Goal: Transaction & Acquisition: Subscribe to service/newsletter

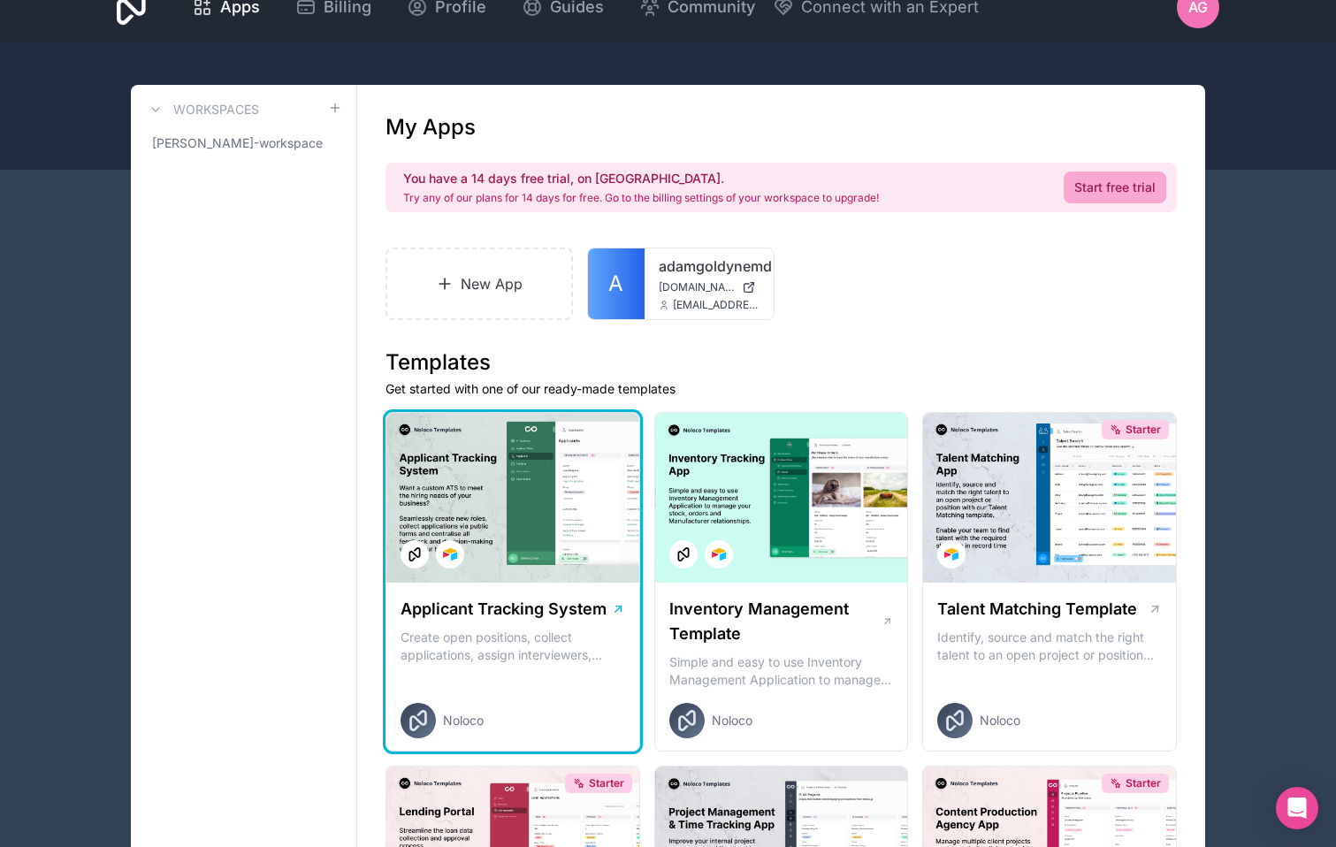
scroll to position [5, 0]
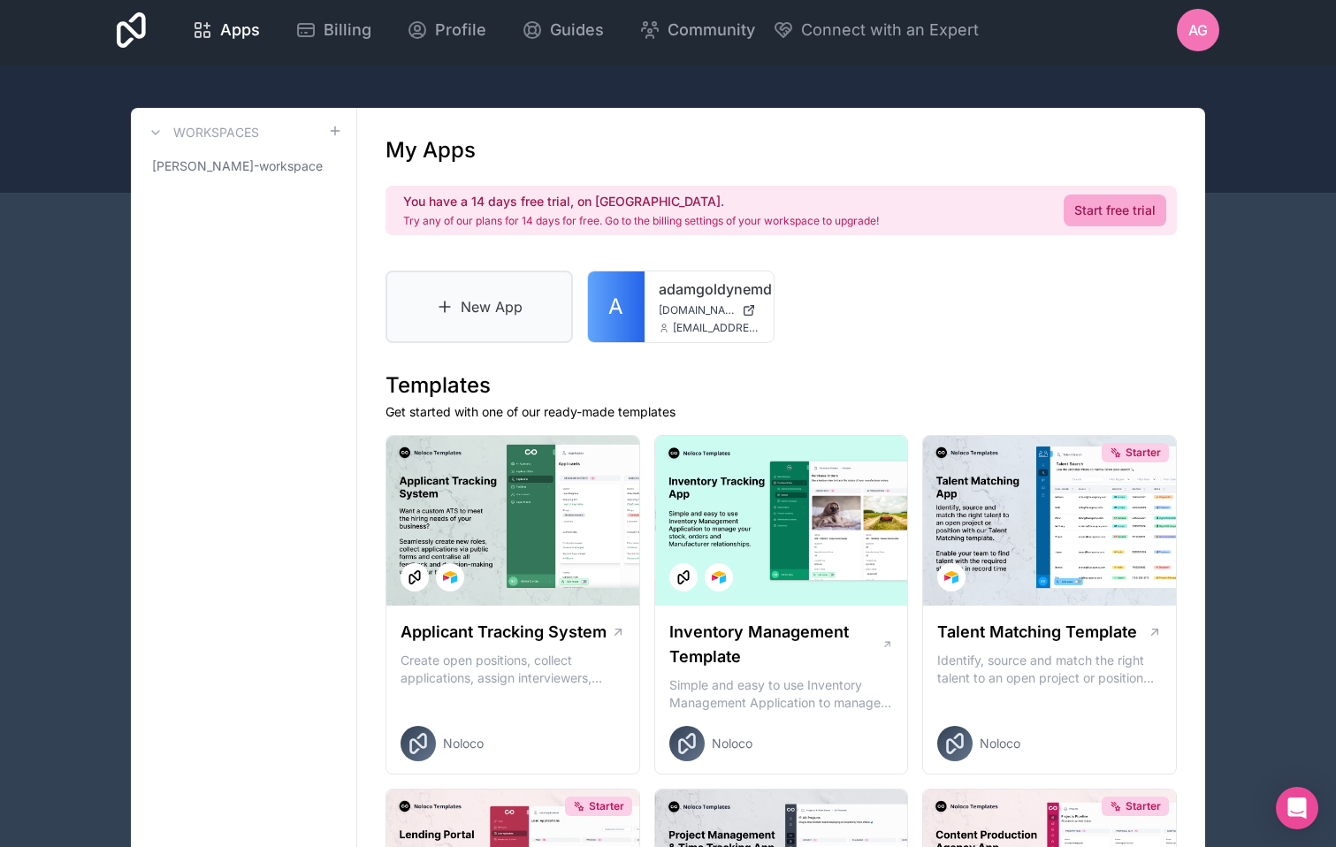
click at [437, 306] on icon at bounding box center [445, 307] width 18 height 18
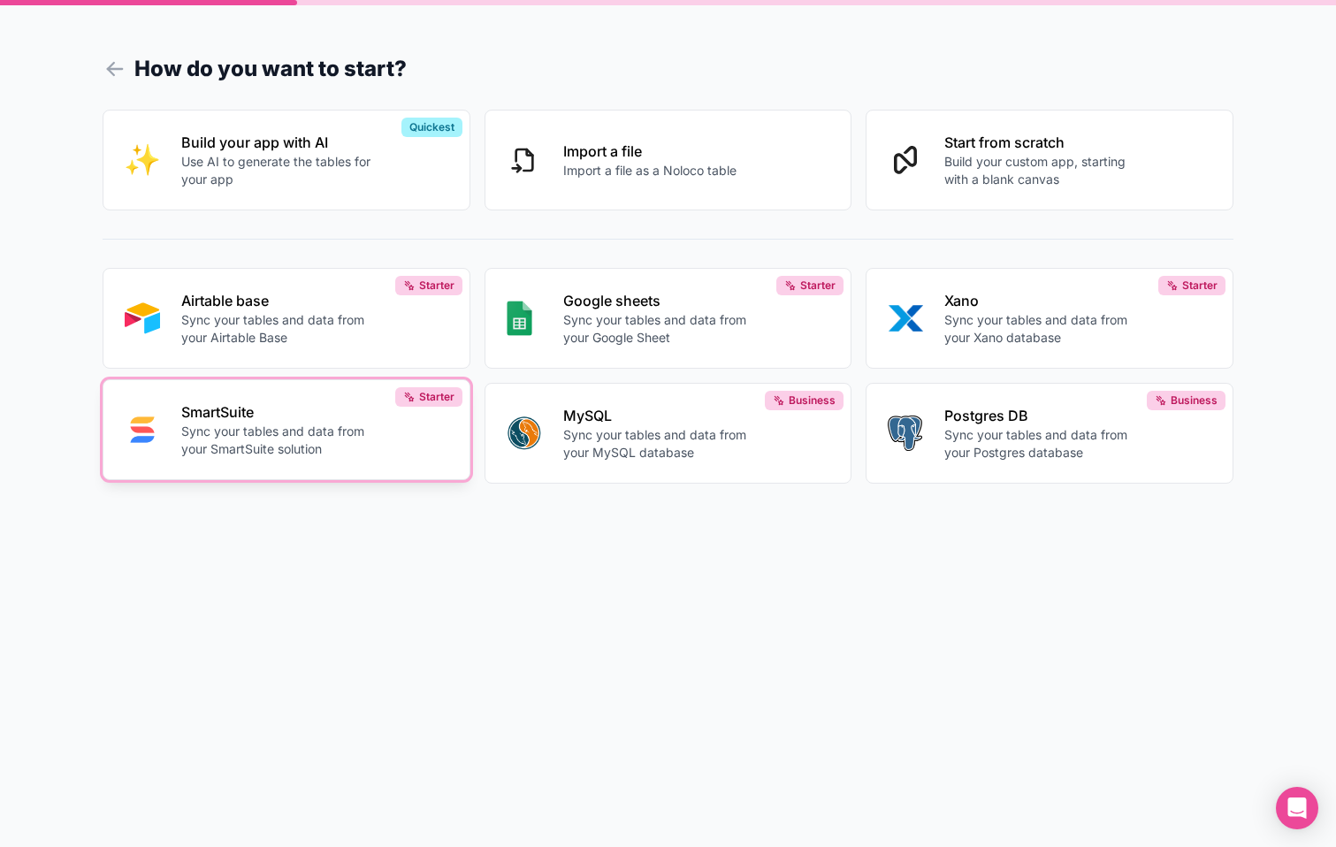
click at [333, 420] on p "SmartSuite" at bounding box center [279, 411] width 196 height 21
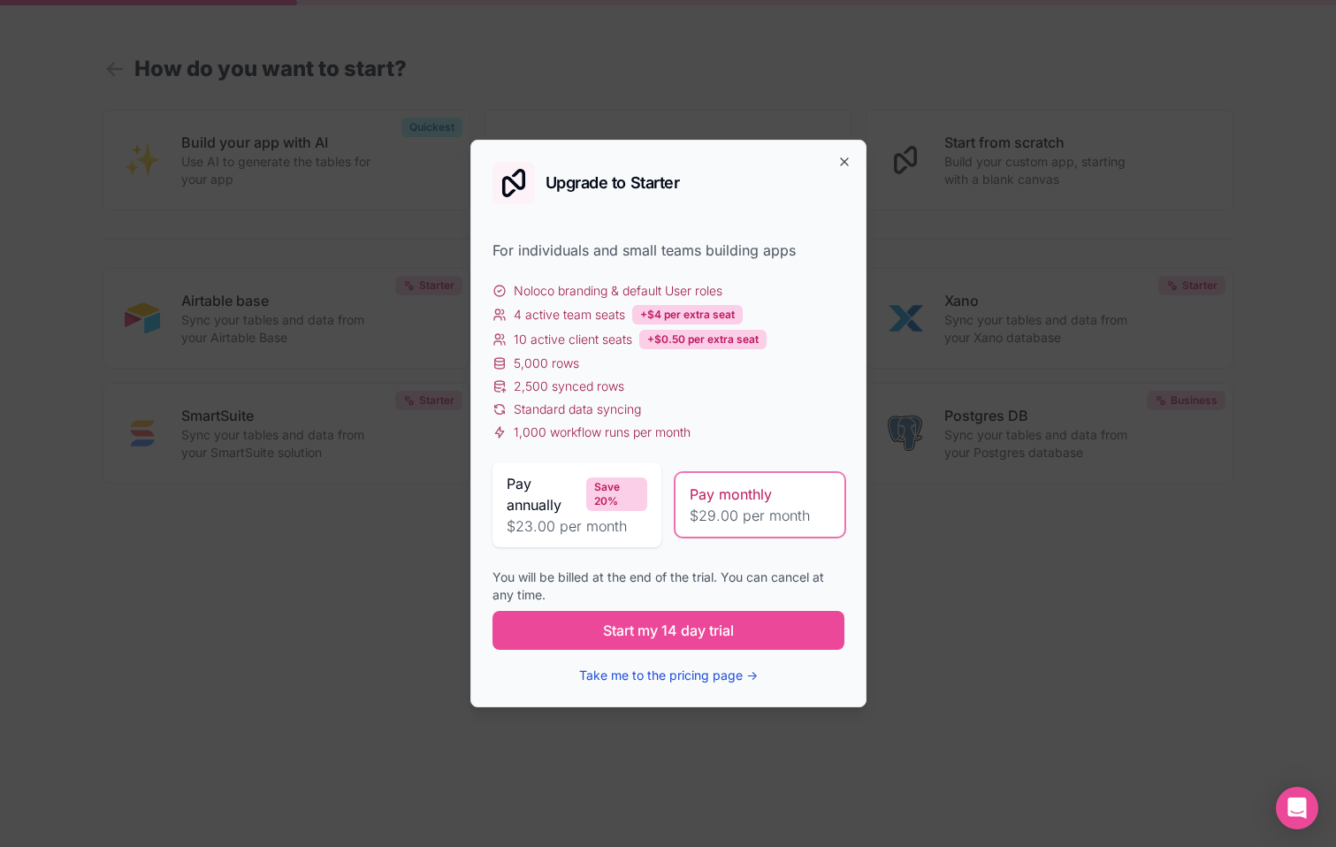
click at [714, 673] on button "Take me to the pricing page →" at bounding box center [668, 676] width 179 height 18
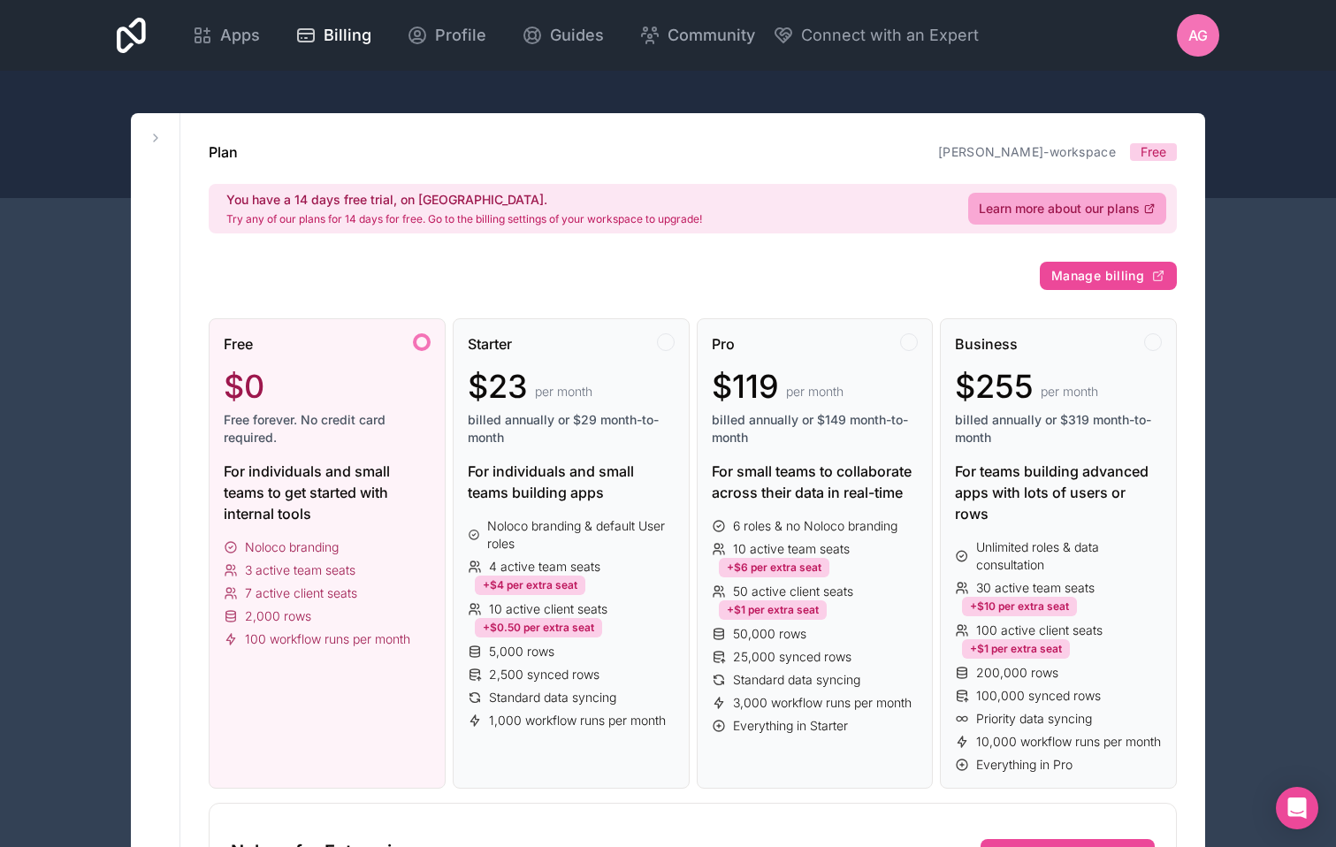
click at [416, 103] on div at bounding box center [668, 134] width 1336 height 127
click at [424, 83] on div at bounding box center [668, 134] width 1336 height 127
click at [1261, 104] on div at bounding box center [668, 134] width 1336 height 127
click at [233, 32] on span "Apps" at bounding box center [240, 35] width 40 height 25
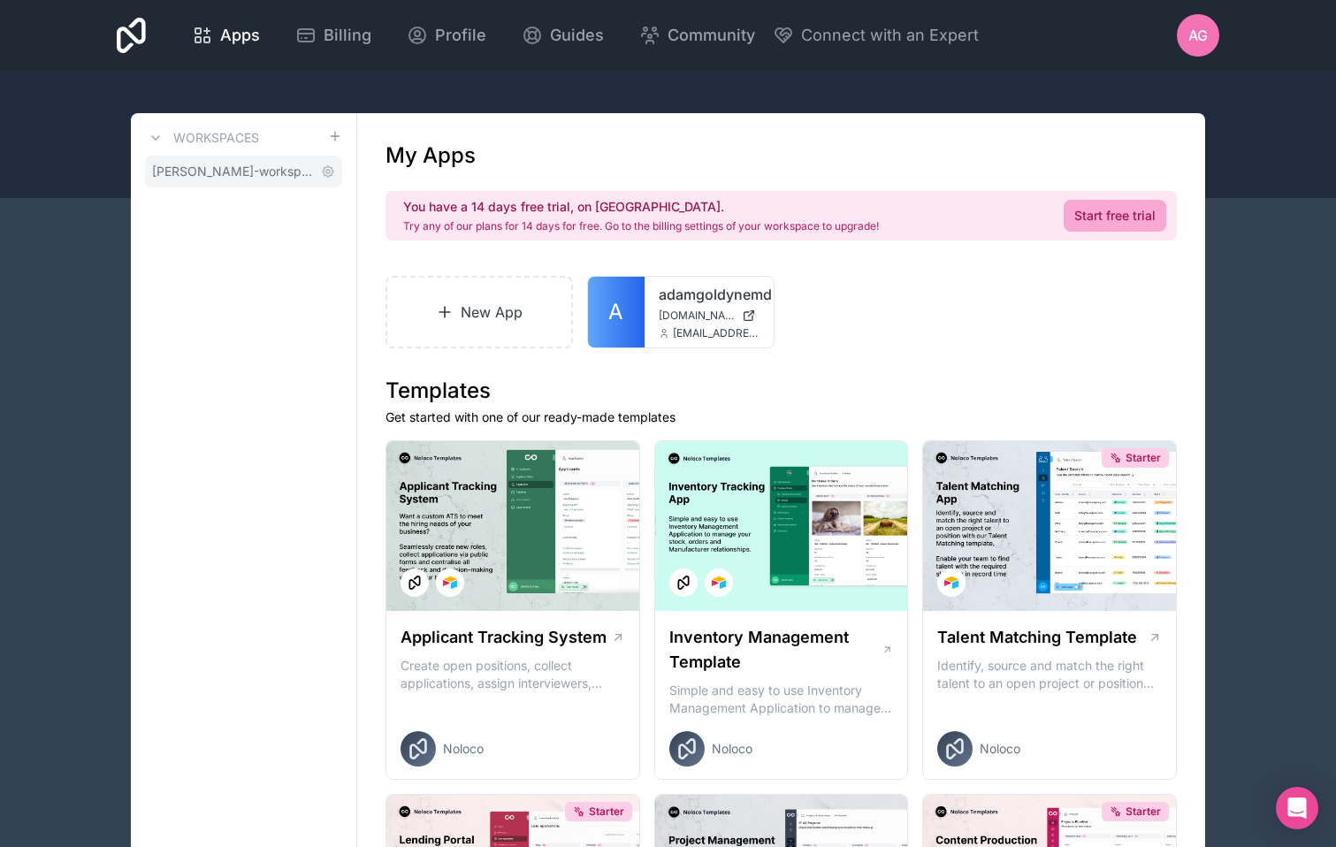
click at [258, 169] on span "[PERSON_NAME]-workspace" at bounding box center [233, 172] width 162 height 18
click at [218, 169] on span "[PERSON_NAME]-workspace" at bounding box center [233, 172] width 162 height 18
click at [221, 34] on span "Apps" at bounding box center [240, 35] width 40 height 25
click at [1095, 218] on link "Start free trial" at bounding box center [1115, 216] width 103 height 32
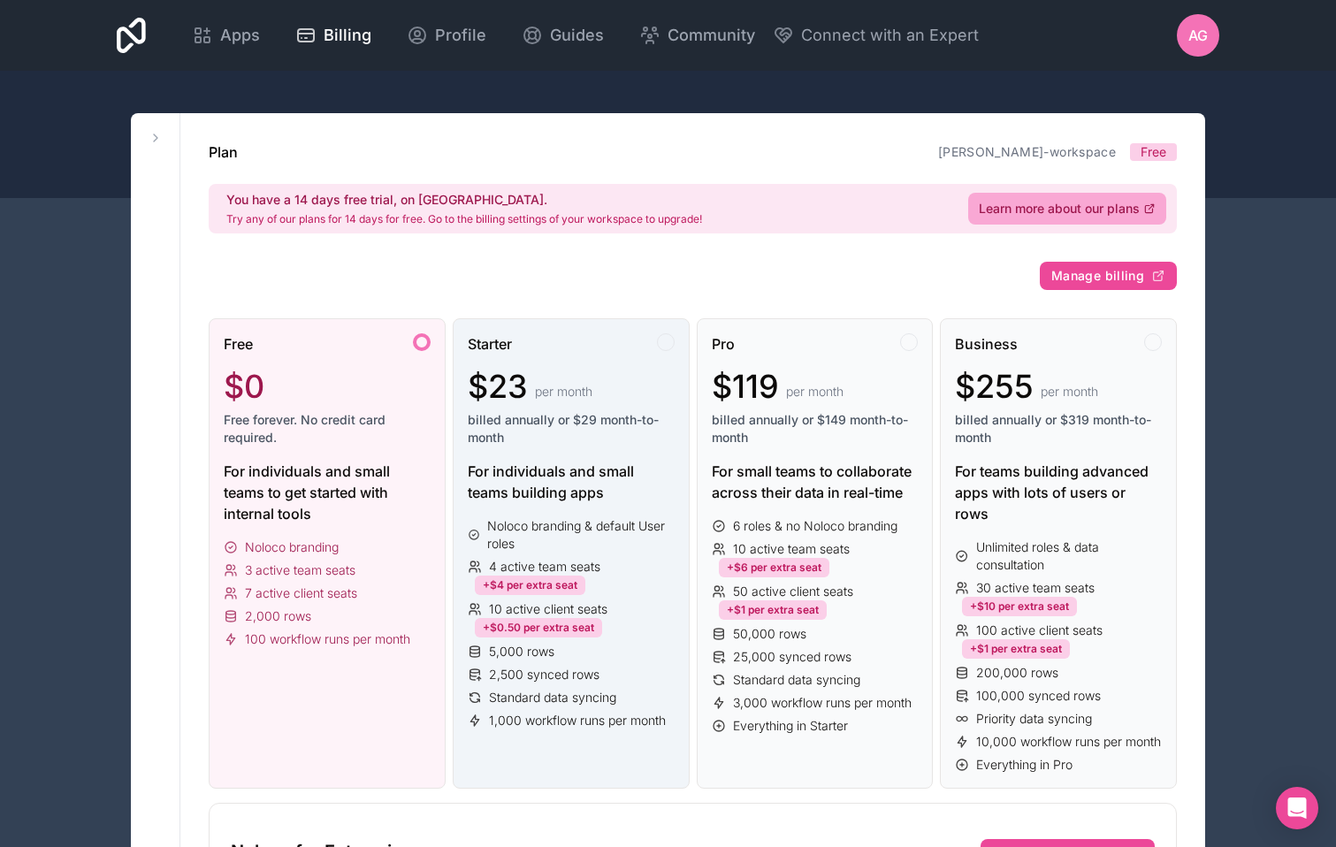
click at [591, 408] on div "$23 per month billed annually or $29 month-to-month" at bounding box center [571, 408] width 207 height 78
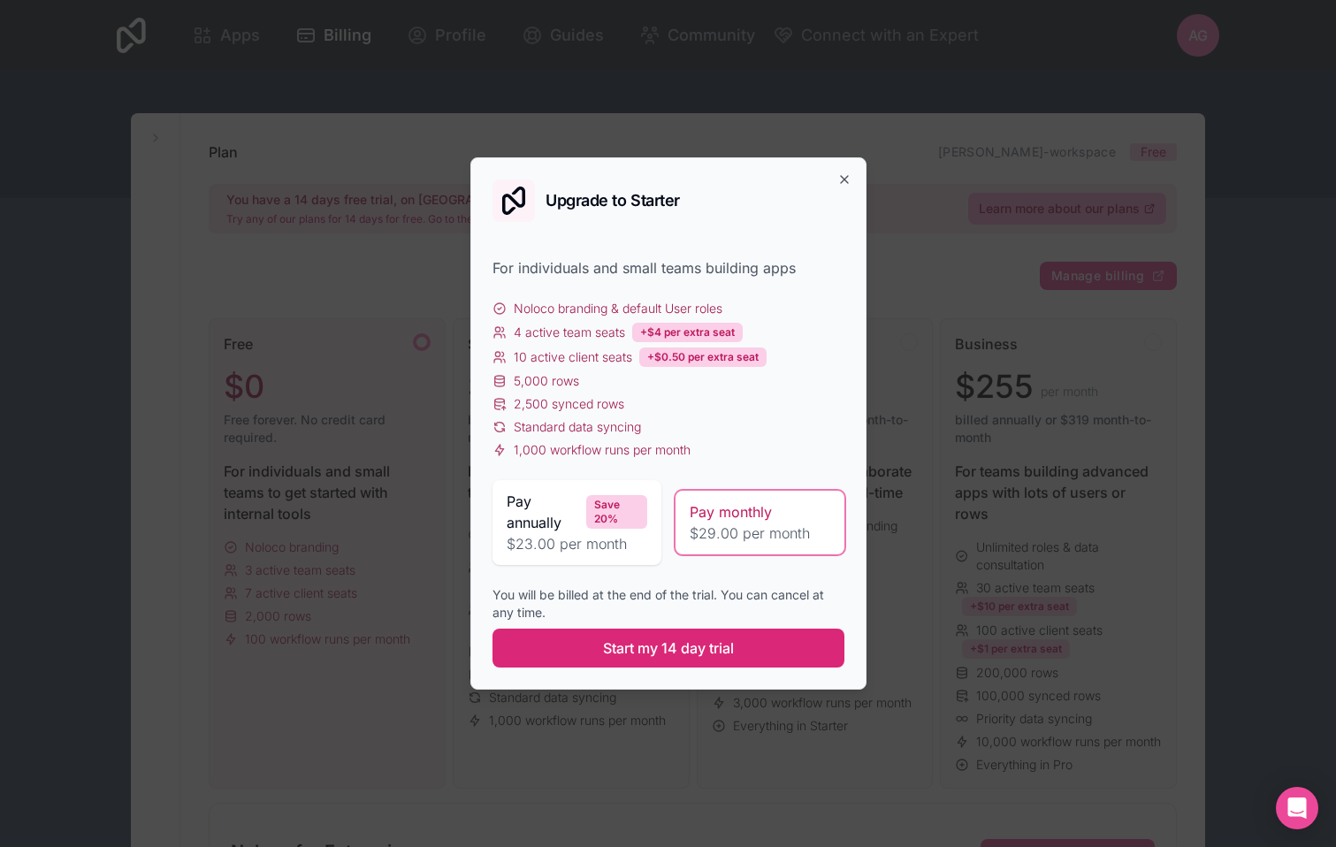
click at [700, 644] on span "Start my 14 day trial" at bounding box center [668, 647] width 131 height 21
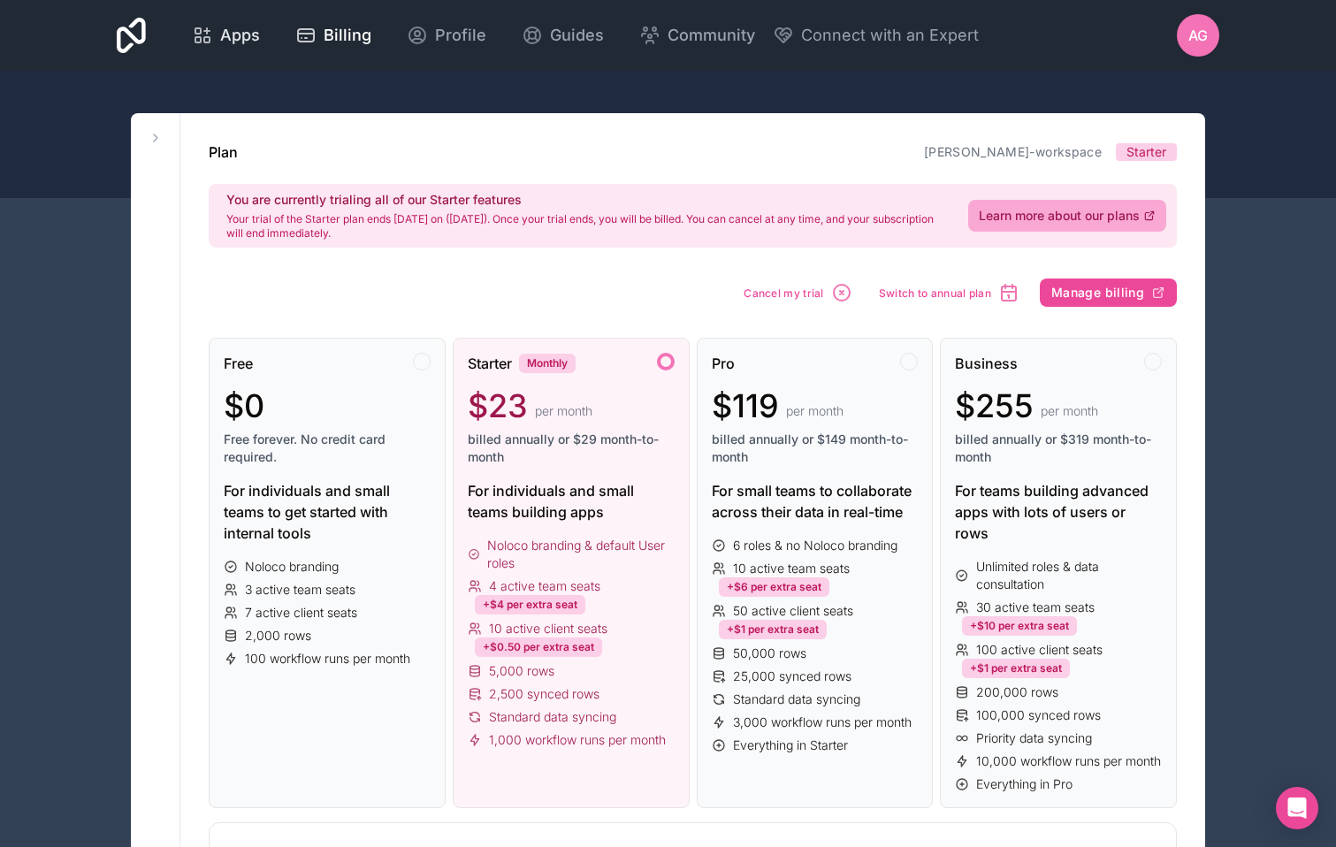
click at [224, 33] on span "Apps" at bounding box center [240, 35] width 40 height 25
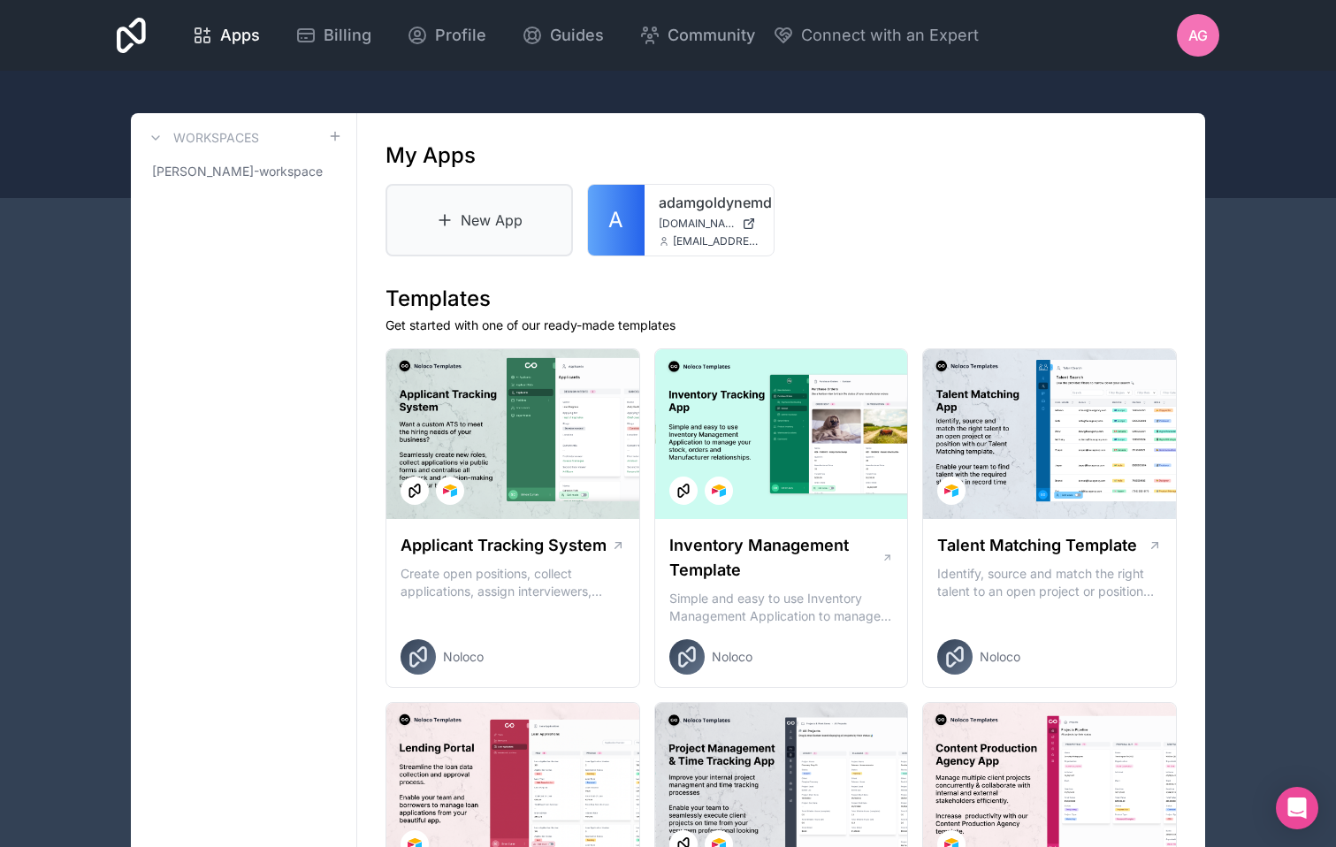
click at [462, 200] on link "New App" at bounding box center [478, 220] width 187 height 73
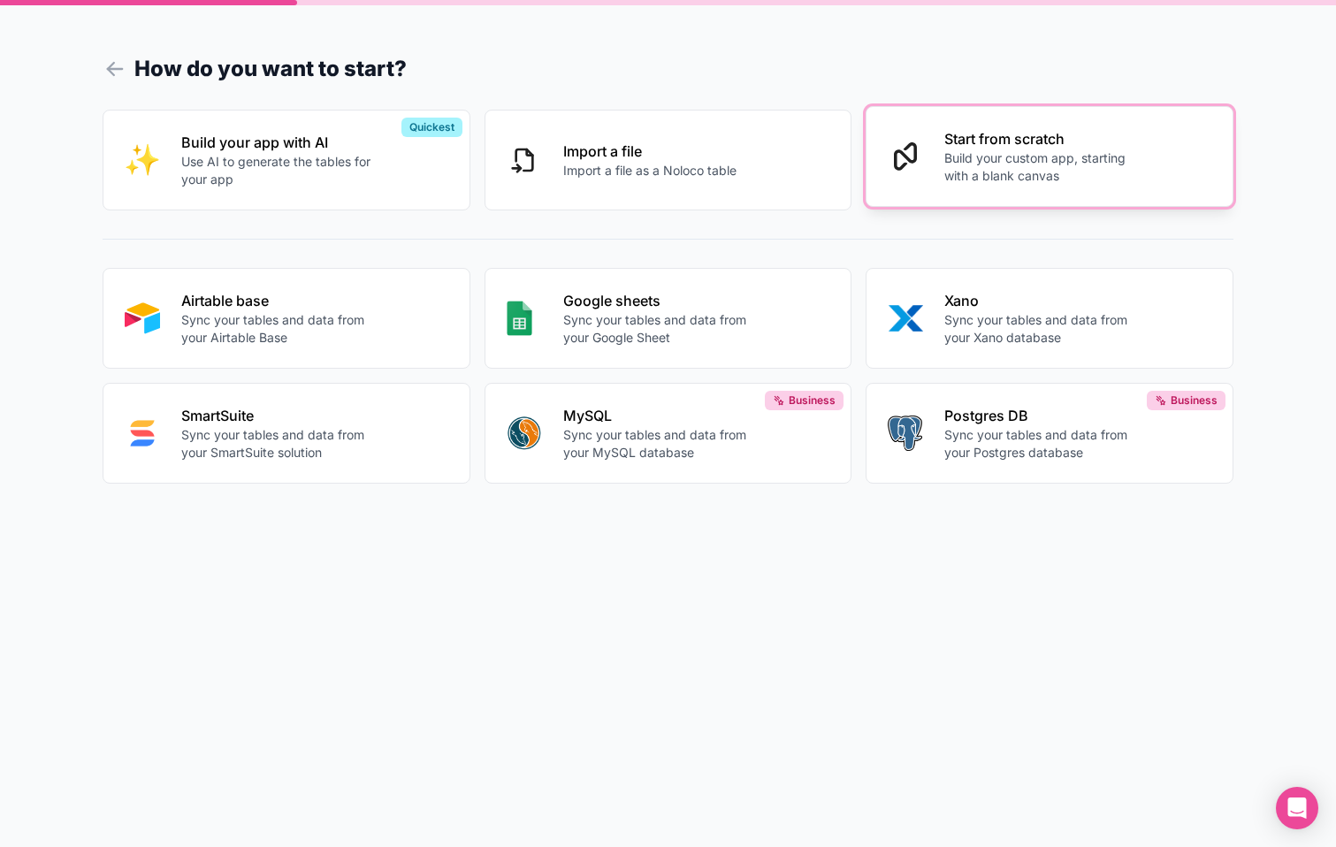
click at [968, 146] on p "Start from scratch" at bounding box center [1042, 138] width 196 height 21
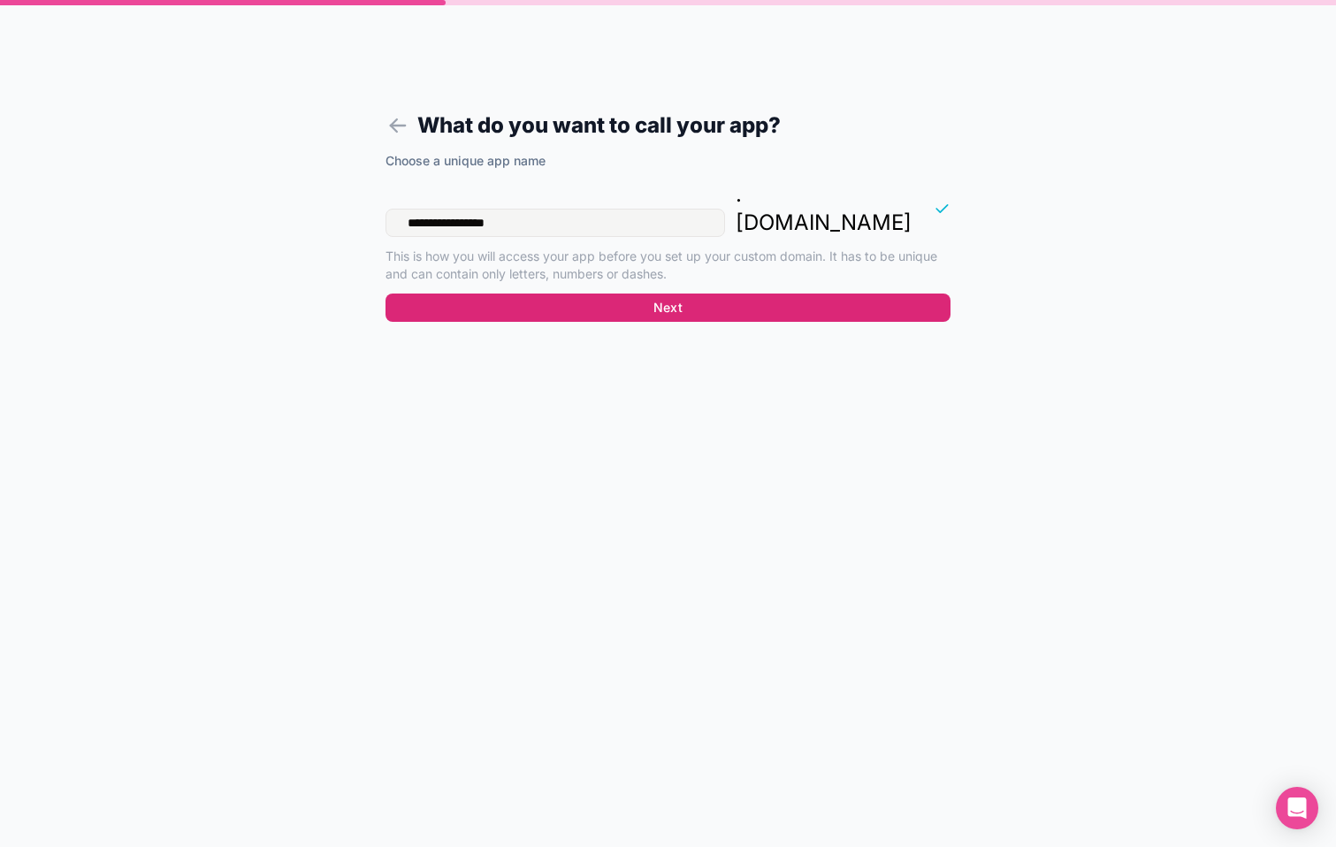
click at [736, 294] on button "Next" at bounding box center [667, 308] width 565 height 28
